Goal: Transaction & Acquisition: Purchase product/service

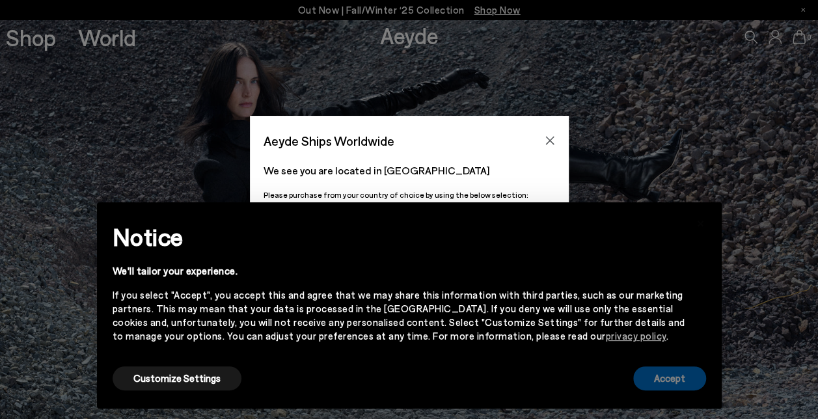
click at [657, 378] on button "Accept" at bounding box center [669, 378] width 73 height 24
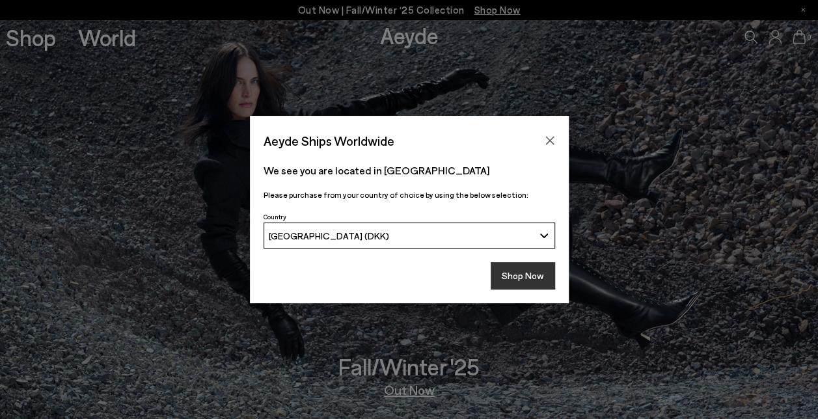
click at [495, 263] on button "Shop Now" at bounding box center [523, 275] width 64 height 27
click at [509, 274] on button "Shop Now" at bounding box center [523, 275] width 64 height 27
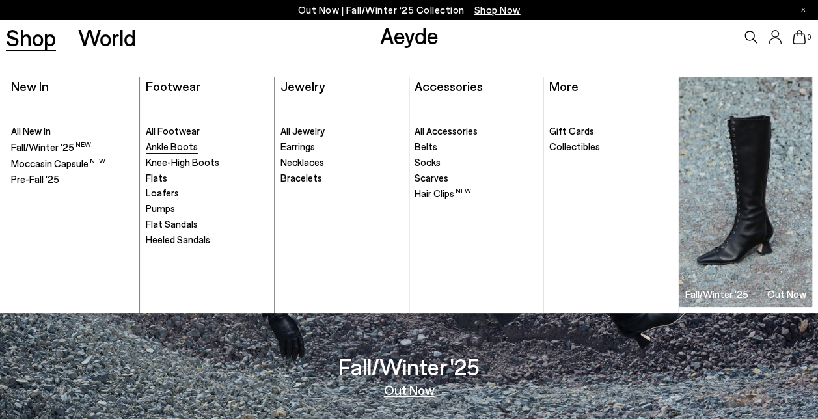
click at [190, 148] on span "Ankle Boots" at bounding box center [172, 147] width 52 height 12
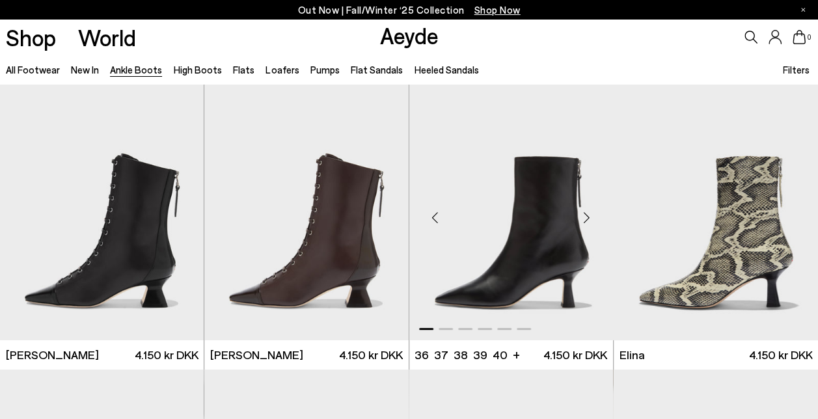
click at [593, 217] on div "Next slide" at bounding box center [586, 217] width 39 height 39
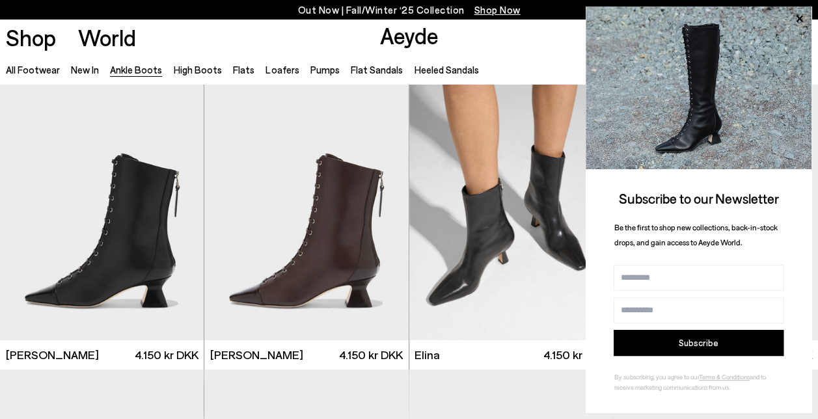
click at [586, 208] on div "Subscribe to our Newsletter Be the first to shop new collections, back-in-stock…" at bounding box center [699, 210] width 226 height 406
click at [420, 221] on div "Previous slide" at bounding box center [435, 217] width 39 height 39
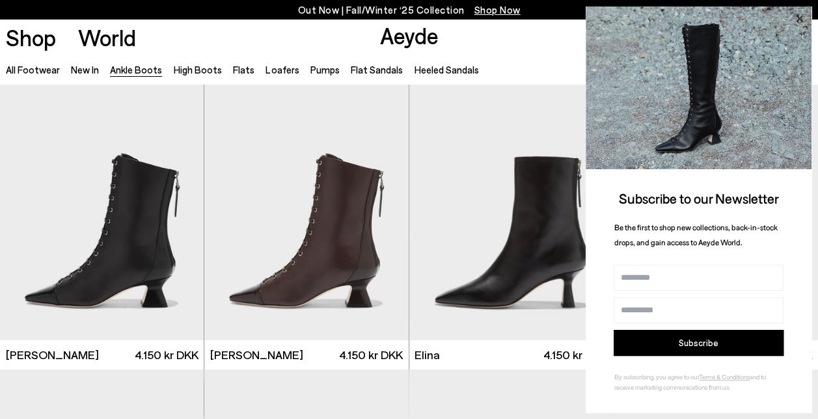
click at [796, 17] on icon at bounding box center [799, 19] width 7 height 7
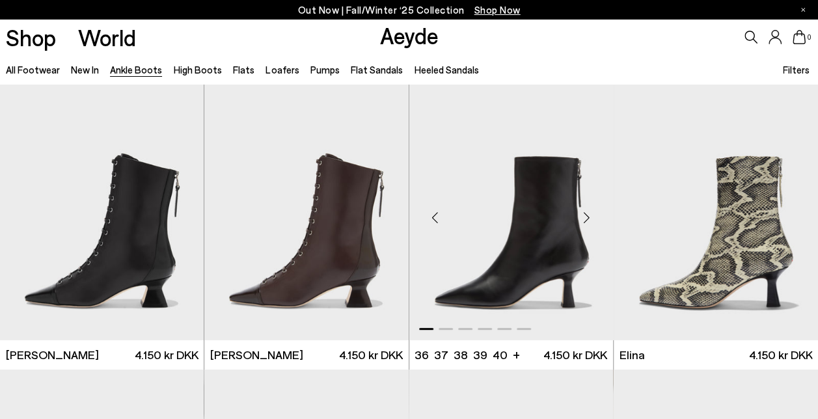
click at [588, 217] on div "Next slide" at bounding box center [586, 217] width 39 height 39
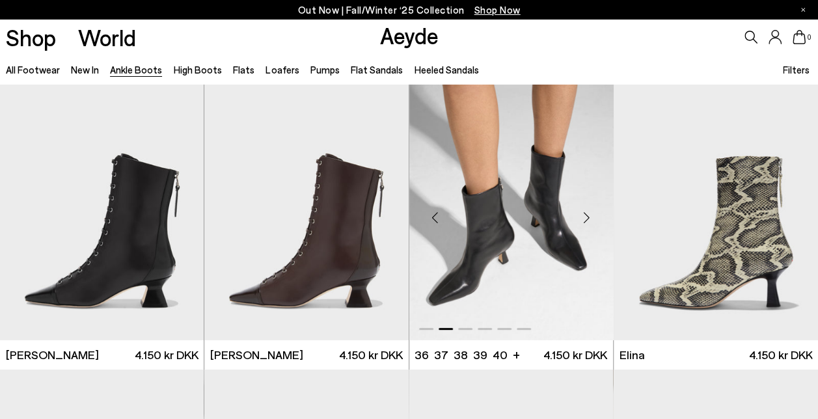
click at [588, 217] on div "Next slide" at bounding box center [586, 217] width 39 height 39
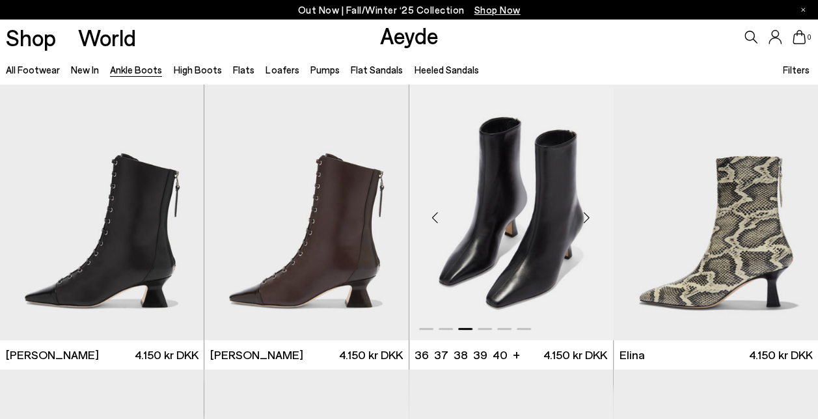
click at [588, 217] on div "Next slide" at bounding box center [586, 217] width 39 height 39
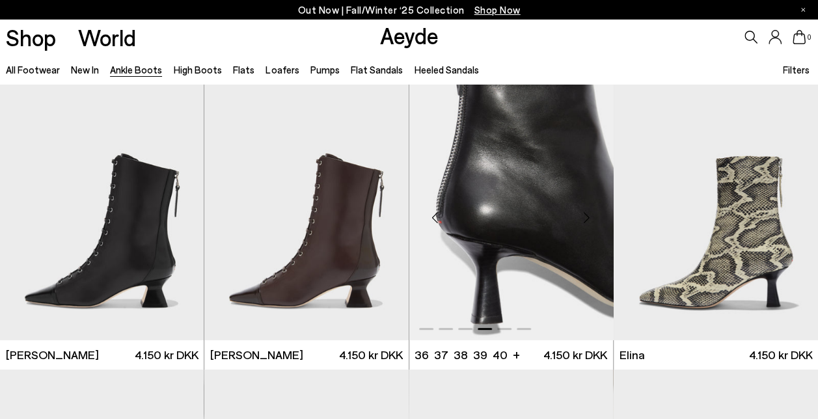
click at [588, 217] on div "Next slide" at bounding box center [586, 217] width 39 height 39
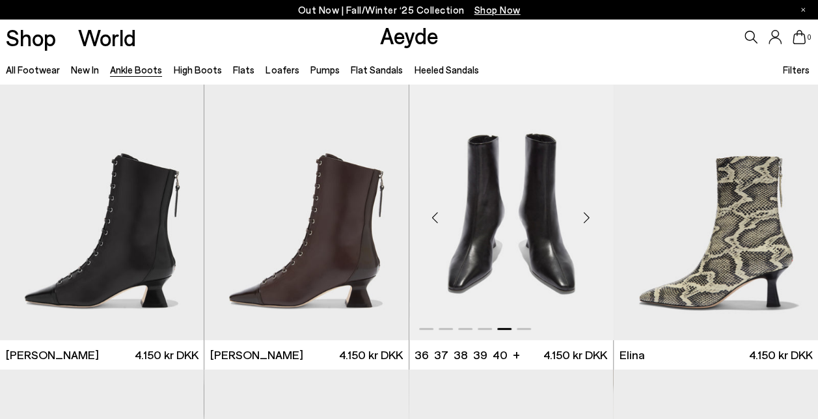
click at [588, 217] on div "Next slide" at bounding box center [586, 217] width 39 height 39
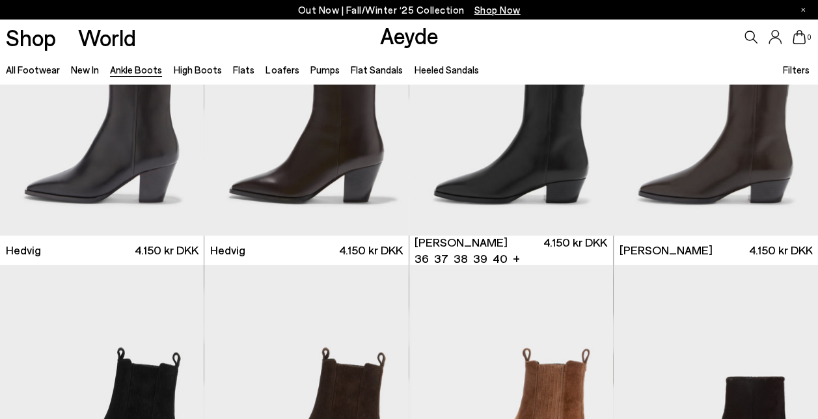
scroll to position [520, 0]
